Goal: Information Seeking & Learning: Learn about a topic

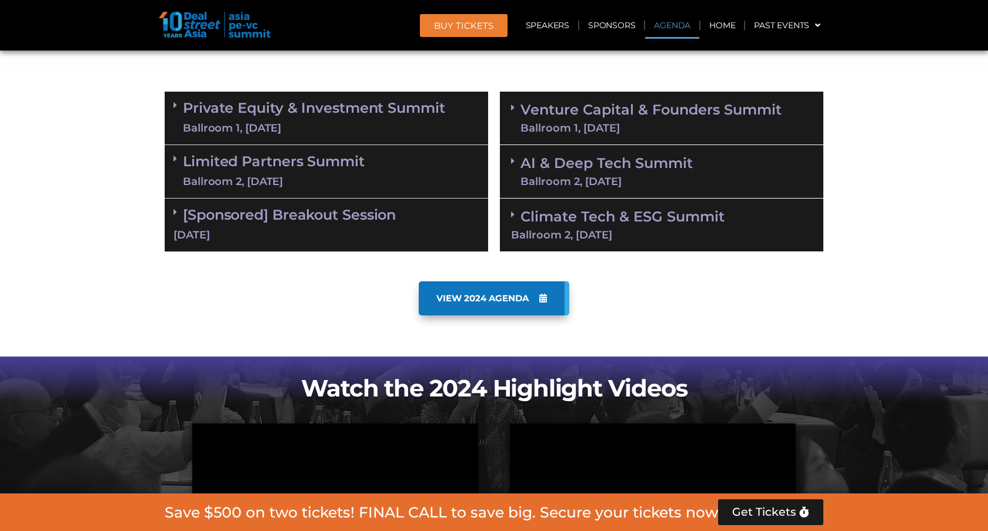
scroll to position [685, 0]
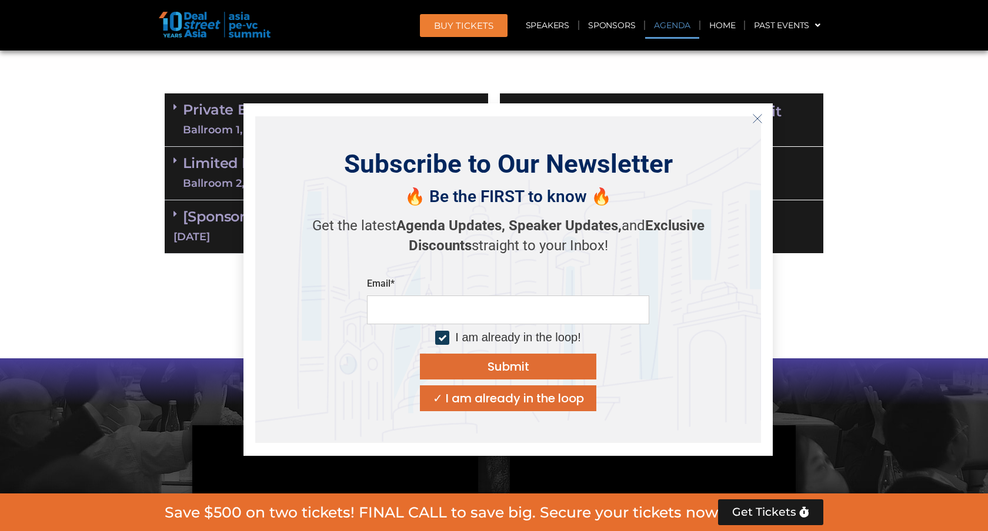
click at [755, 120] on line "Close" at bounding box center [757, 119] width 8 height 8
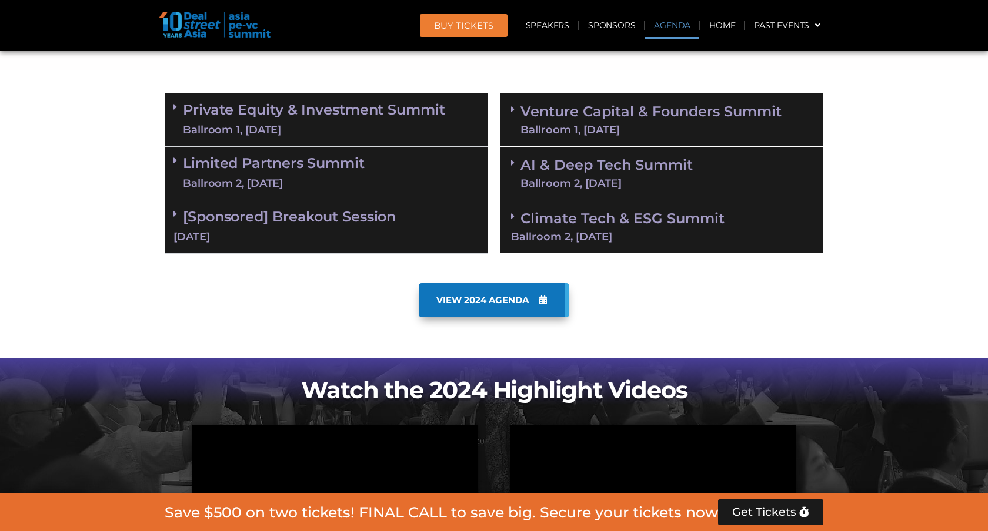
click at [316, 176] on div "Ballroom 2, [DATE]" at bounding box center [274, 183] width 182 height 15
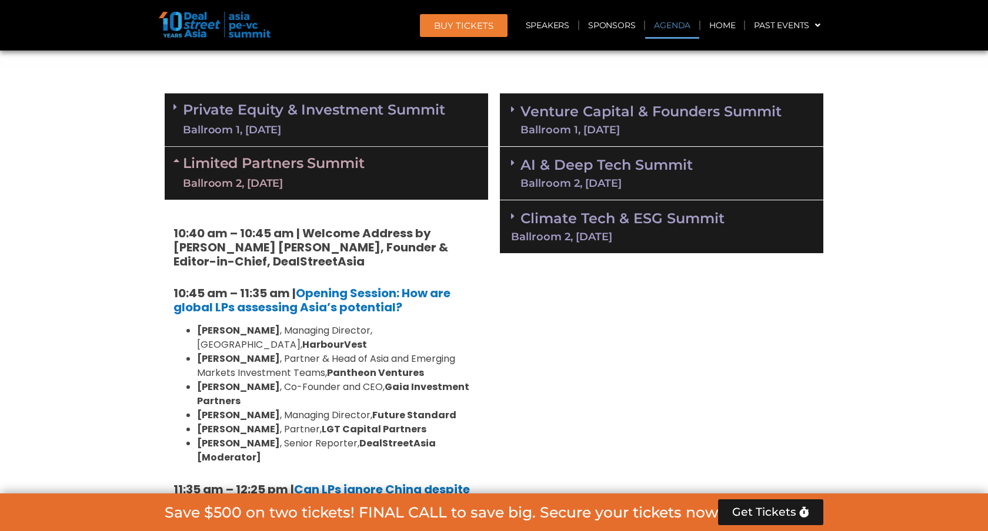
click at [316, 176] on div "Ballroom 2, [DATE]" at bounding box center [274, 183] width 182 height 15
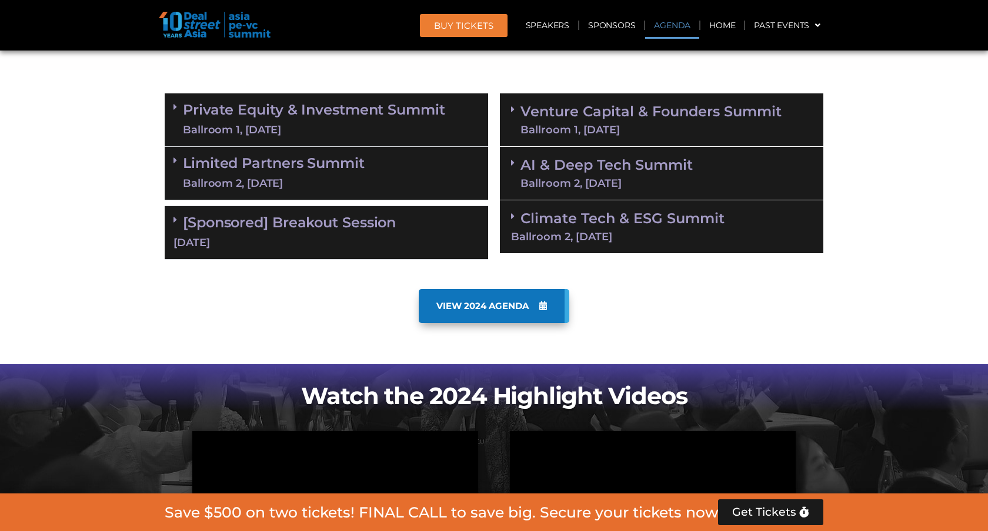
click at [322, 119] on link "Private Equity & Investment Summit Ballroom 1, [DATE]" at bounding box center [314, 119] width 262 height 35
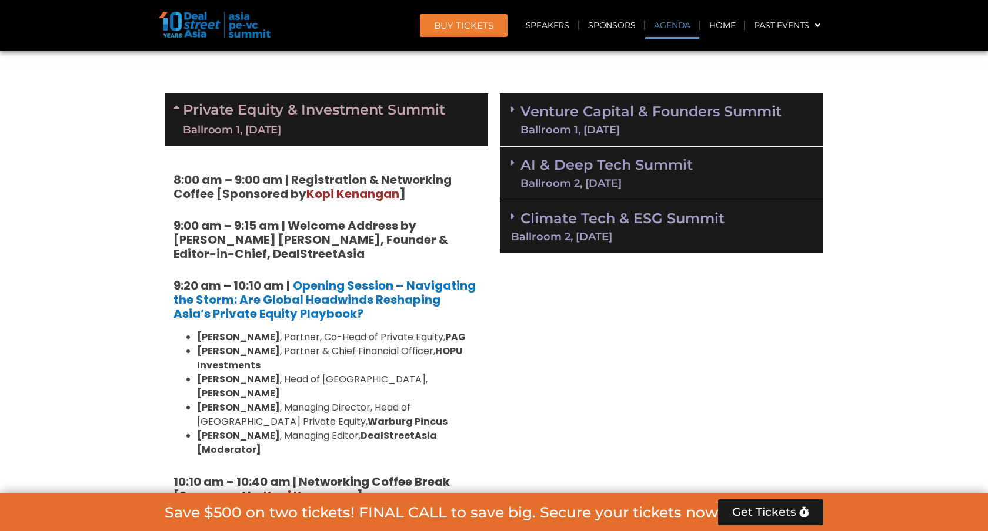
click at [207, 254] on strong "9:00 am – 9:15 am | Welcome Address by [PERSON_NAME] [PERSON_NAME], Founder & E…" at bounding box center [310, 239] width 275 height 45
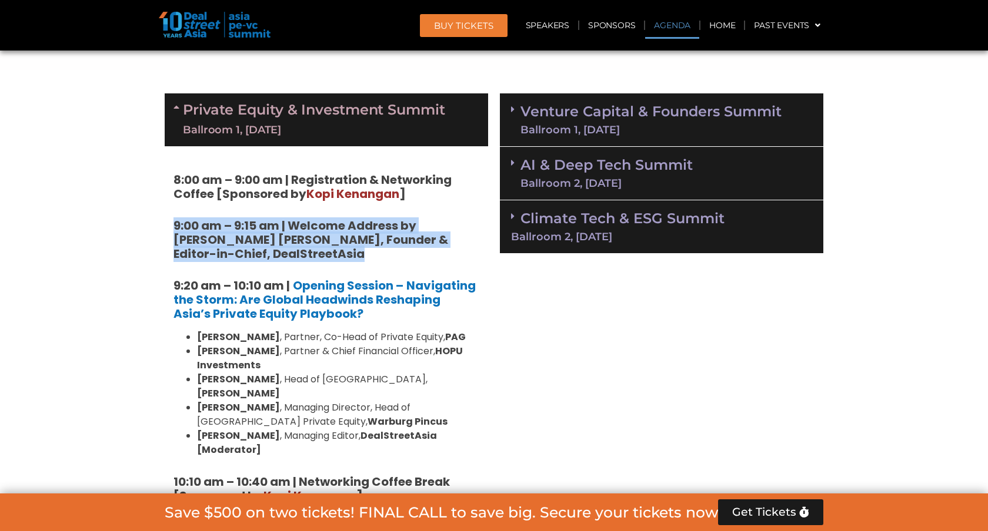
click at [207, 254] on strong "9:00 am – 9:15 am | Welcome Address by [PERSON_NAME] [PERSON_NAME], Founder & E…" at bounding box center [310, 239] width 275 height 45
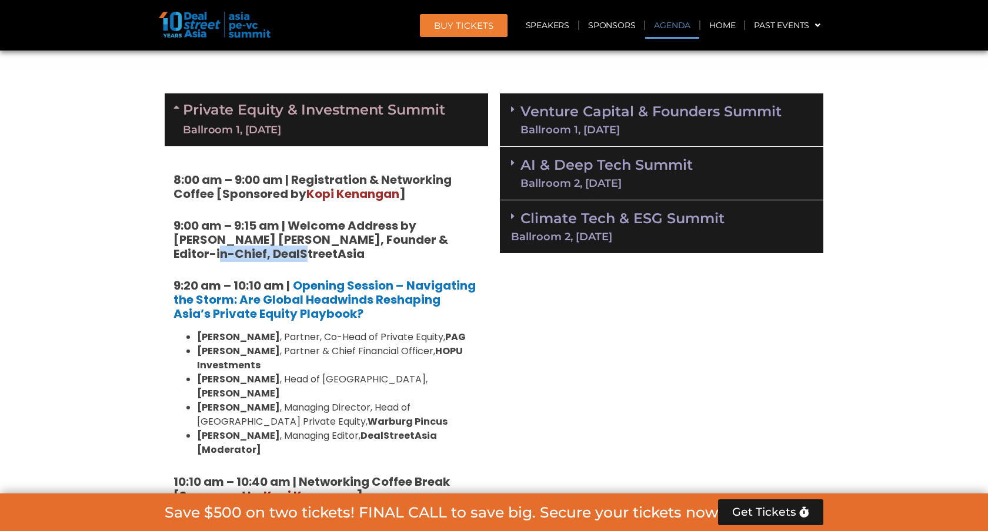
drag, startPoint x: 282, startPoint y: 256, endPoint x: 172, endPoint y: 252, distance: 109.4
copy strong "DealStreetAsia"
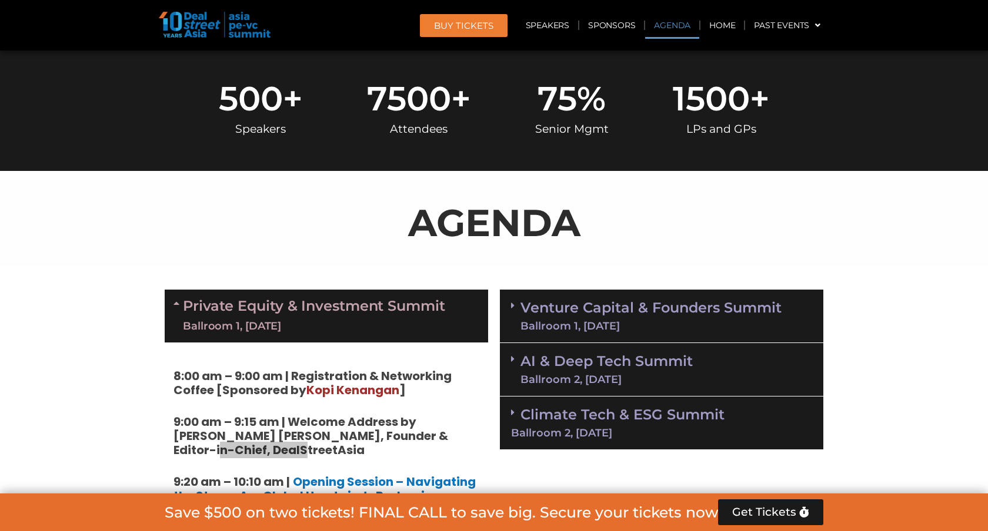
scroll to position [0, 0]
